Goal: Transaction & Acquisition: Purchase product/service

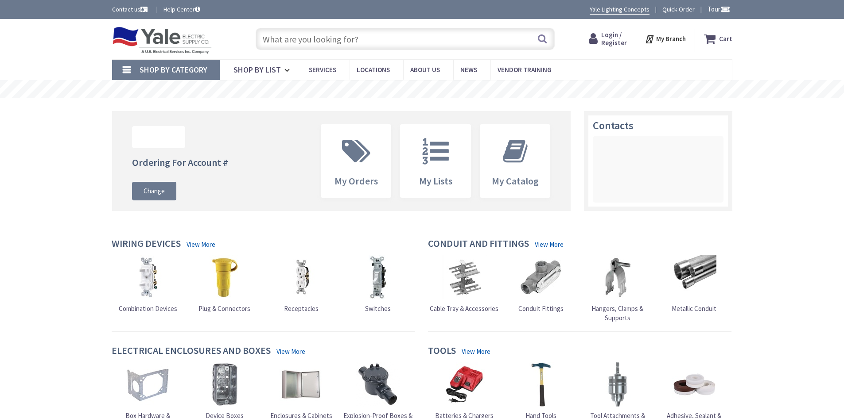
type input "Kinderhook Rd, [GEOGRAPHIC_DATA], PA 17552, [GEOGRAPHIC_DATA]"
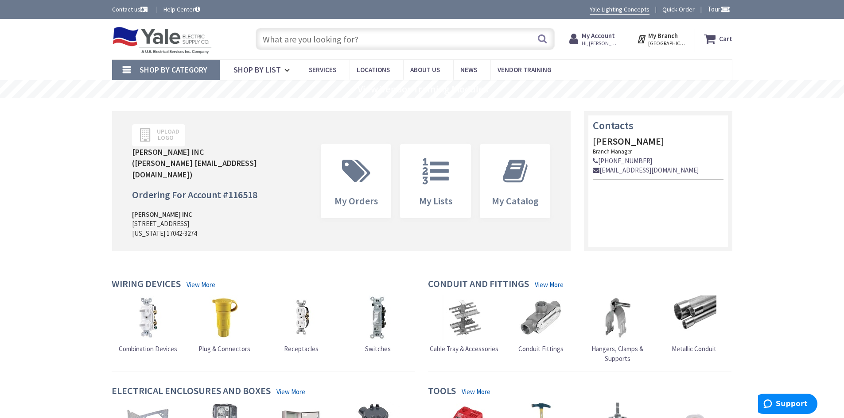
click at [441, 41] on input "text" at bounding box center [405, 39] width 299 height 22
paste input "66600"
type input "66600"
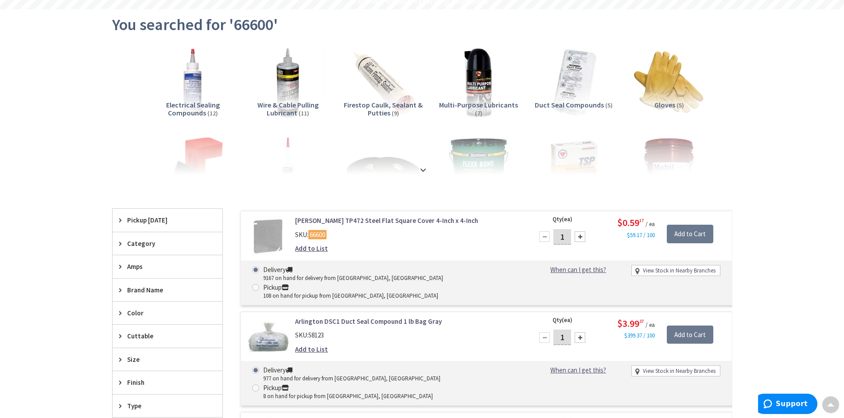
click at [561, 236] on input "1" at bounding box center [562, 236] width 18 height 15
type input "7"
click at [684, 236] on input "Add to Cart" at bounding box center [689, 234] width 46 height 19
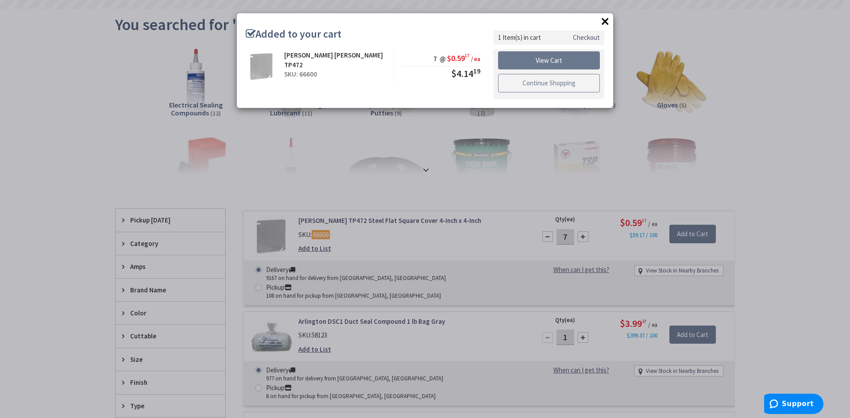
click at [536, 79] on link "Continue Shopping" at bounding box center [549, 83] width 102 height 19
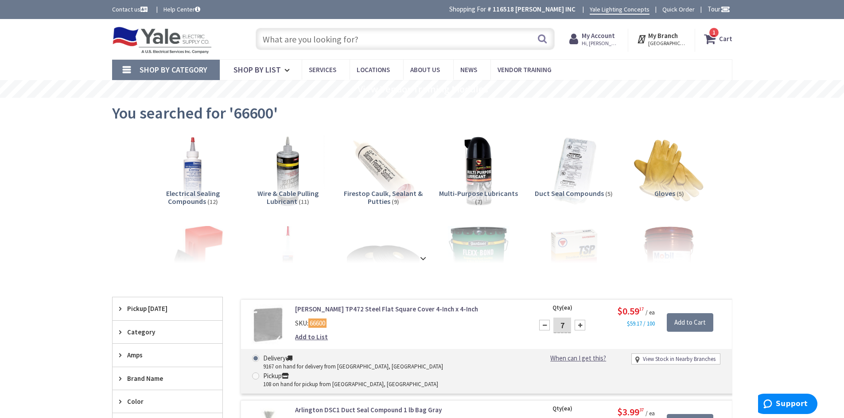
paste input "56496"
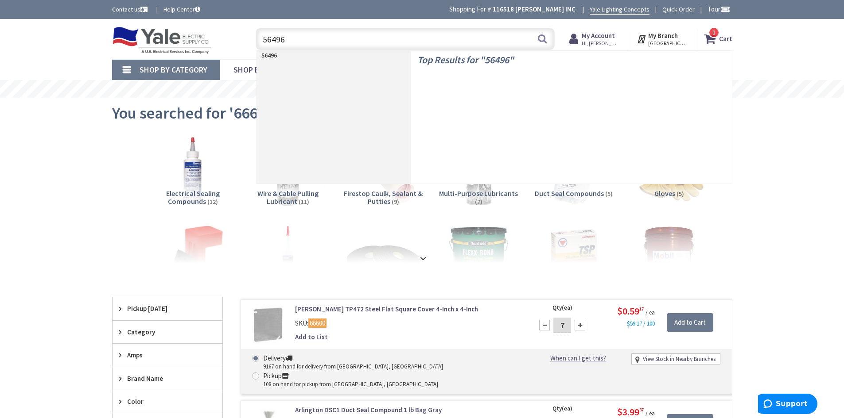
drag, startPoint x: 361, startPoint y: 37, endPoint x: 380, endPoint y: 60, distance: 29.6
click at [361, 39] on input "56496" at bounding box center [405, 39] width 299 height 22
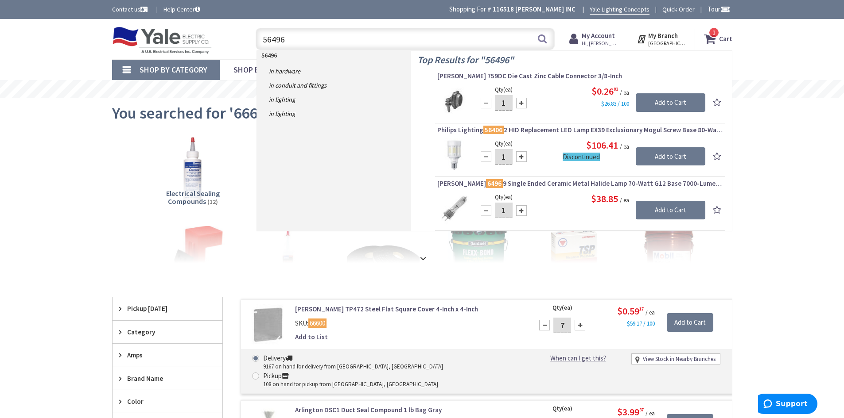
type input "56496"
click at [503, 104] on input "1" at bounding box center [504, 102] width 18 height 15
drag, startPoint x: 503, startPoint y: 104, endPoint x: 681, endPoint y: 128, distance: 179.3
click at [505, 103] on input "50" at bounding box center [504, 102] width 18 height 15
type input "100"
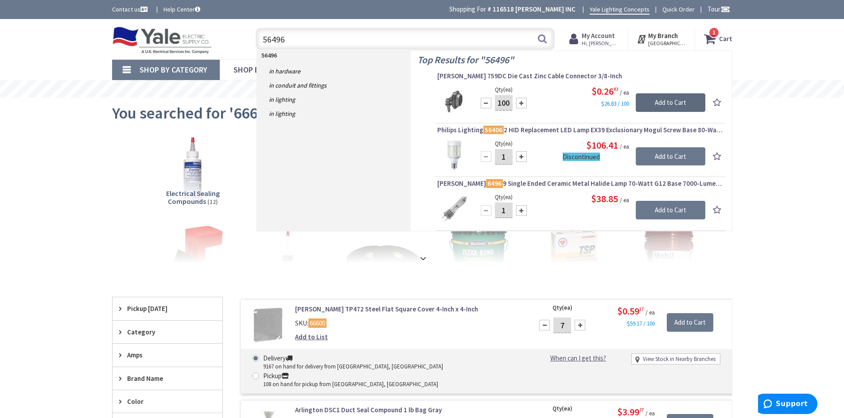
click at [662, 101] on input "Add to Cart" at bounding box center [670, 102] width 70 height 19
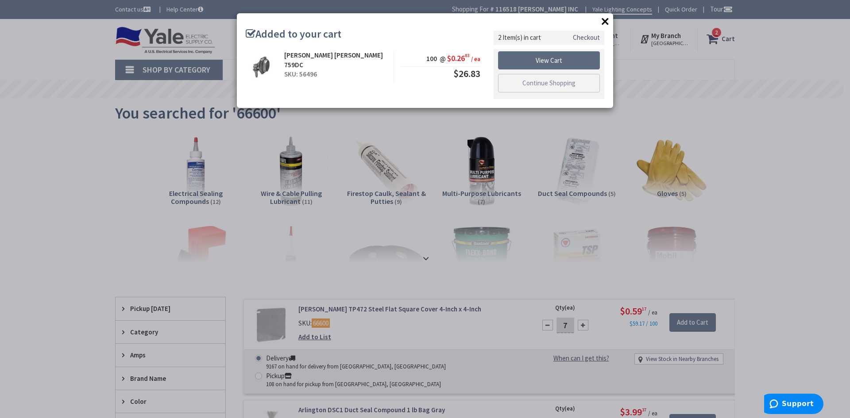
click at [558, 59] on link "View Cart" at bounding box center [549, 60] width 102 height 19
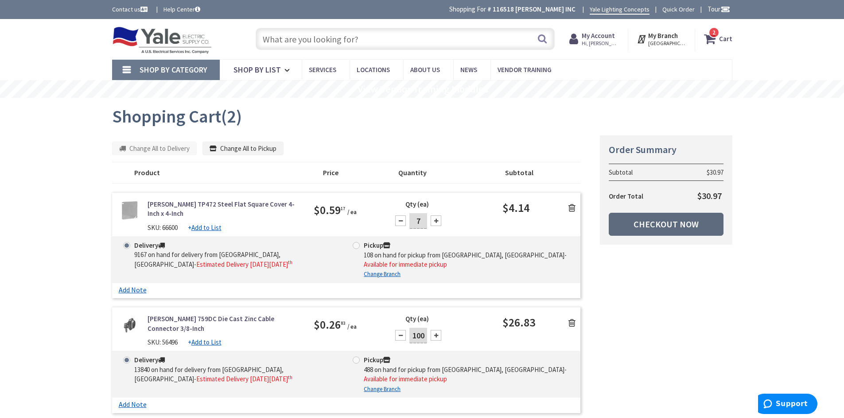
click at [637, 226] on link "Checkout Now" at bounding box center [665, 224] width 115 height 23
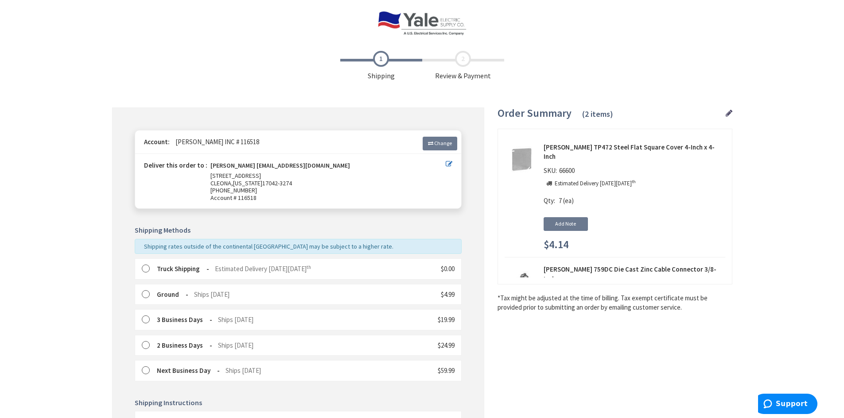
click at [202, 273] on div "Truck Shipping Estimated Delivery on Friday, September 5 th" at bounding box center [234, 268] width 154 height 9
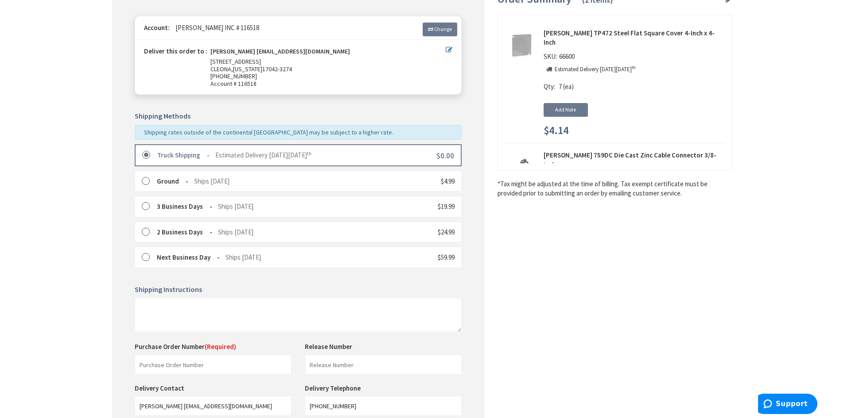
scroll to position [133, 0]
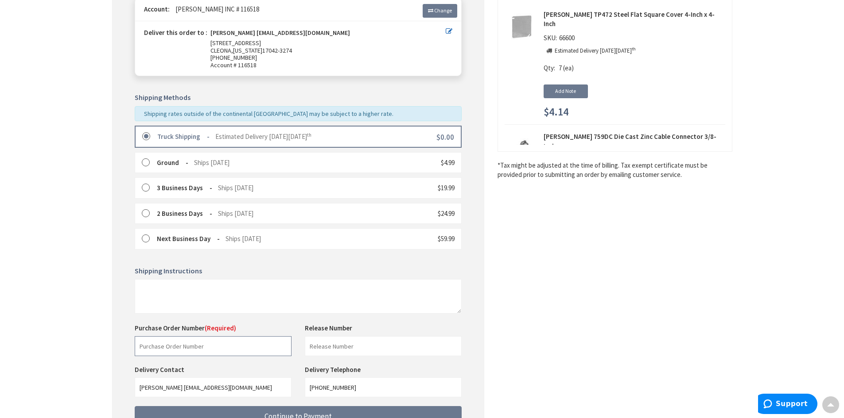
click at [220, 342] on input "text" at bounding box center [213, 347] width 157 height 20
paste input "224007690"
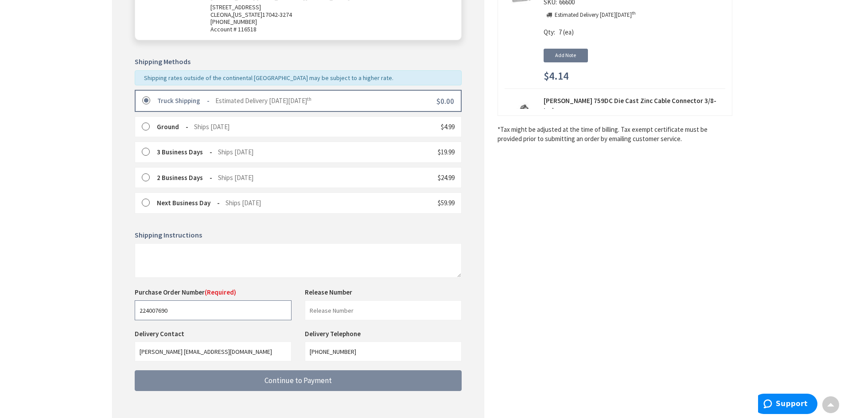
scroll to position [211, 0]
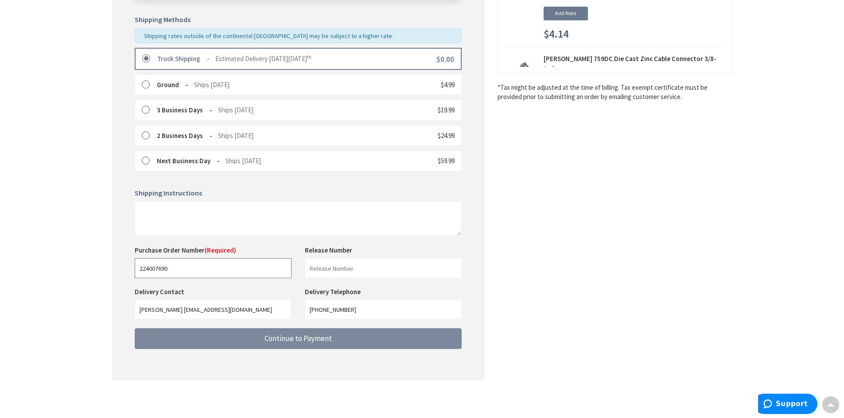
type input "224007690"
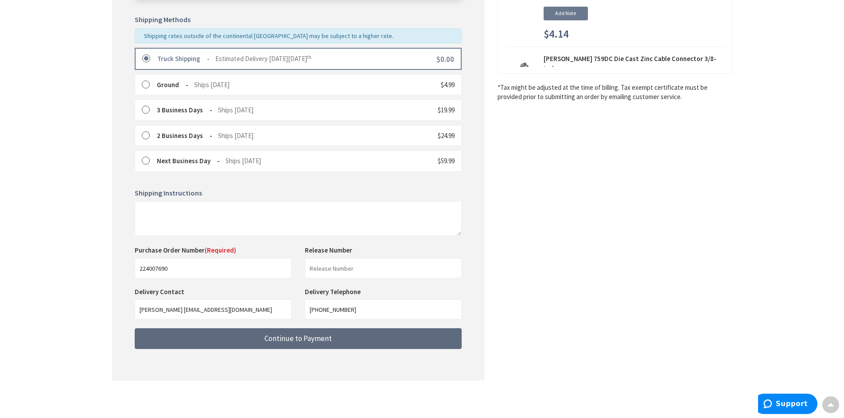
click at [260, 342] on button "Continue to Payment" at bounding box center [298, 339] width 327 height 21
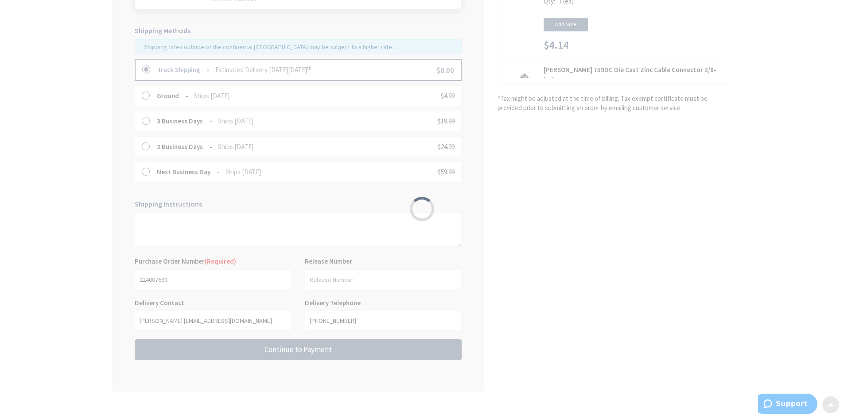
scroll to position [122, 0]
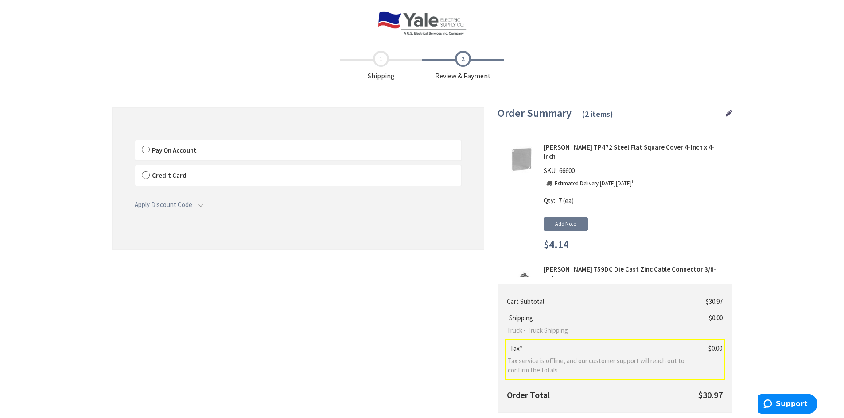
click at [182, 152] on span "Pay On Account" at bounding box center [174, 150] width 45 height 8
click at [135, 142] on input "Pay On Account" at bounding box center [135, 142] width 0 height 0
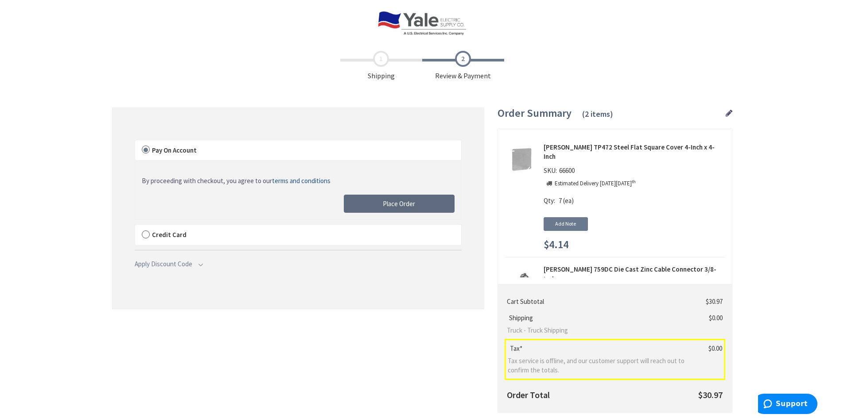
drag, startPoint x: 399, startPoint y: 204, endPoint x: 822, endPoint y: 148, distance: 427.0
click at [399, 204] on span "Place Order" at bounding box center [399, 204] width 32 height 8
